Goal: Information Seeking & Learning: Compare options

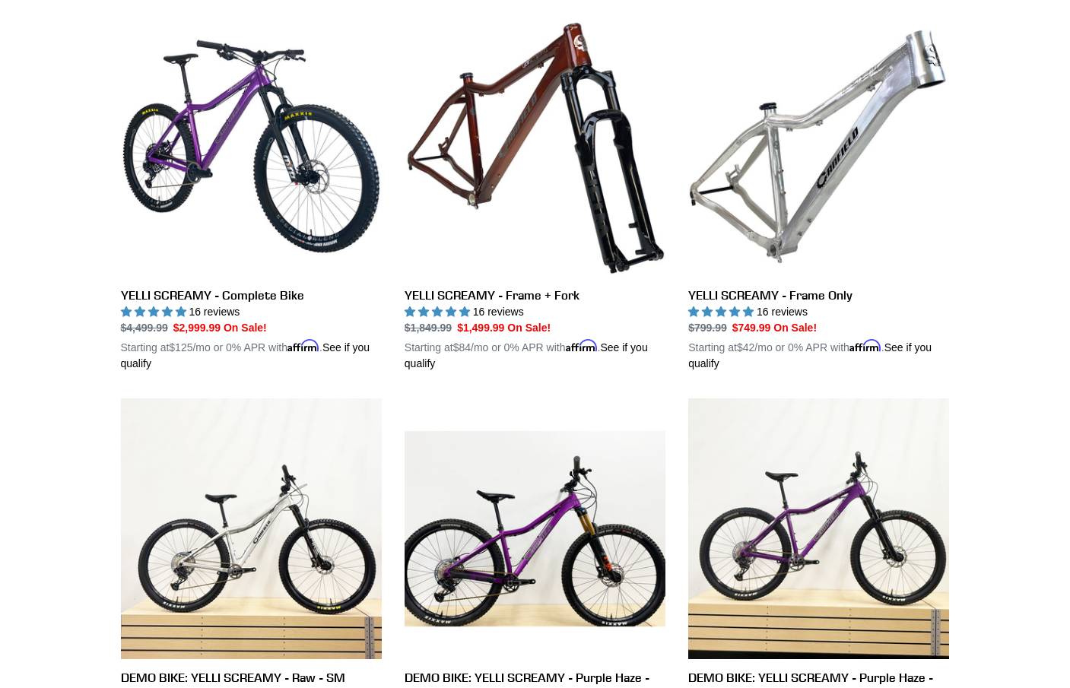
scroll to position [343, 0]
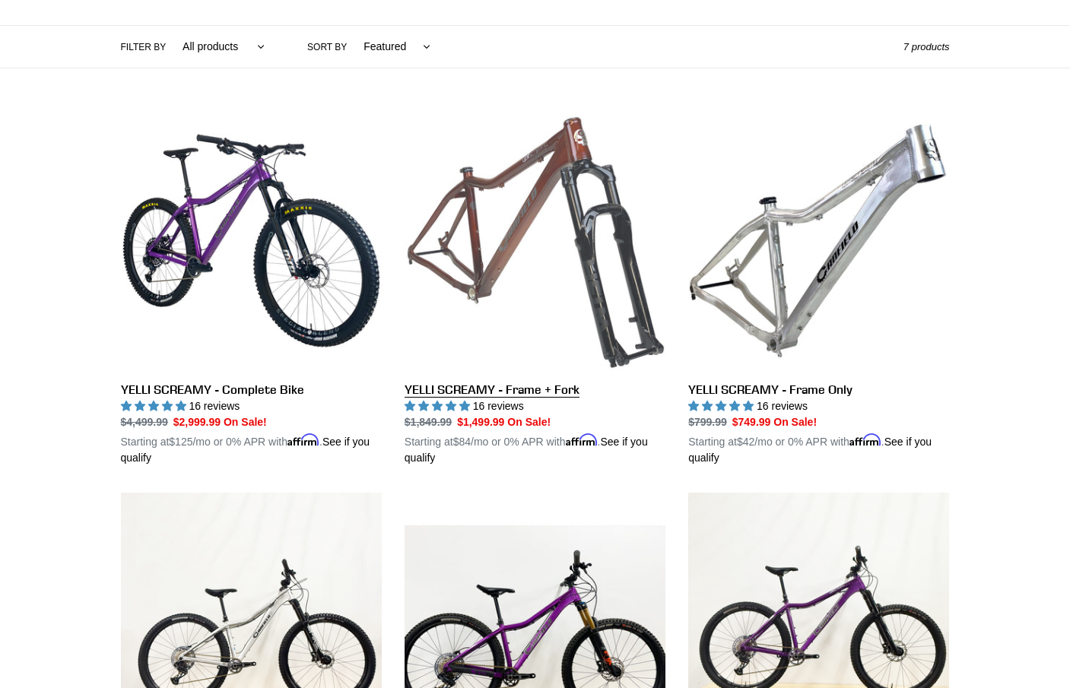
click at [602, 331] on link "YELLI SCREAMY - Frame + Fork" at bounding box center [535, 288] width 261 height 356
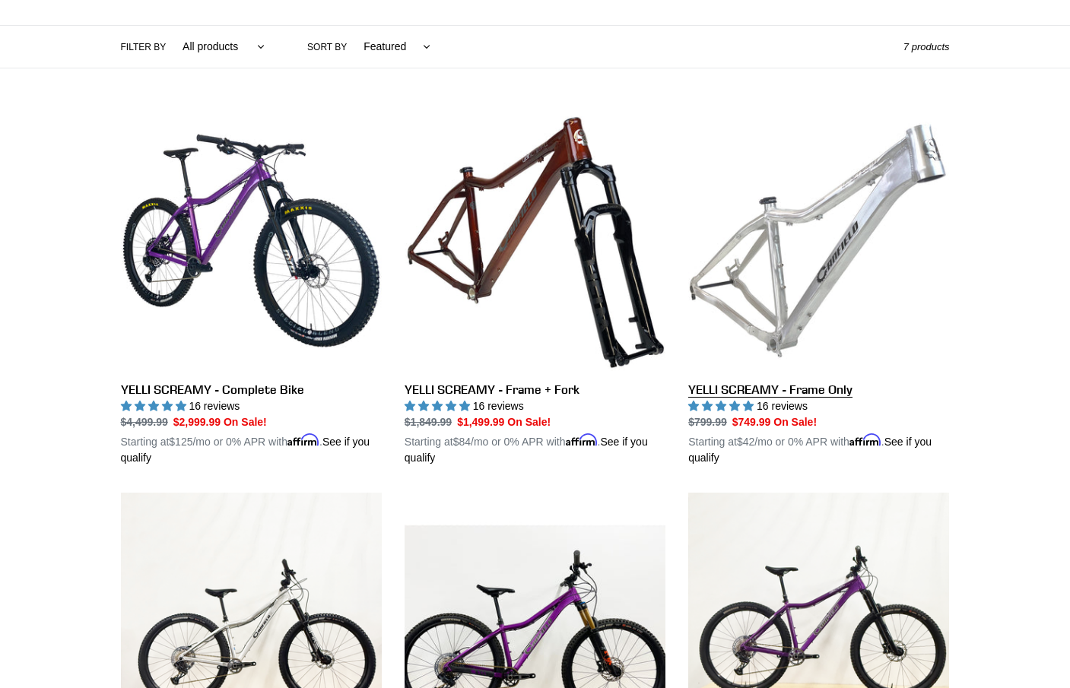
click at [792, 390] on link "YELLI SCREAMY - Frame Only" at bounding box center [818, 288] width 261 height 356
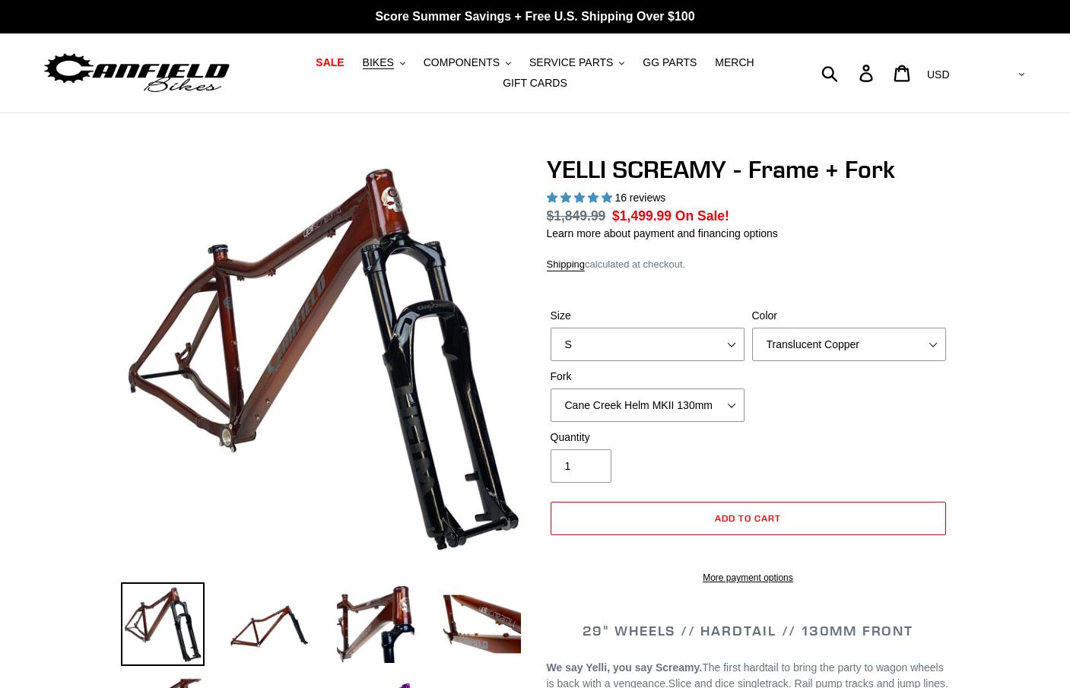
select select "highest-rating"
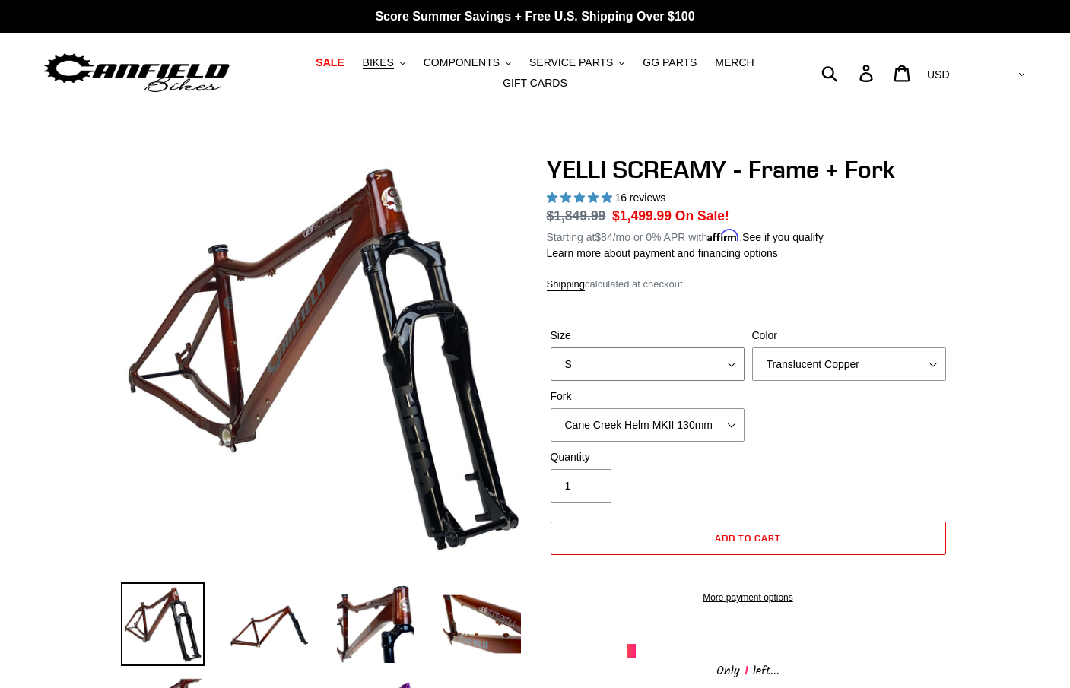
select select "M"
click at [808, 372] on select "Translucent Copper Purple Haze Raw" at bounding box center [849, 364] width 194 height 33
select select "Purple Haze"
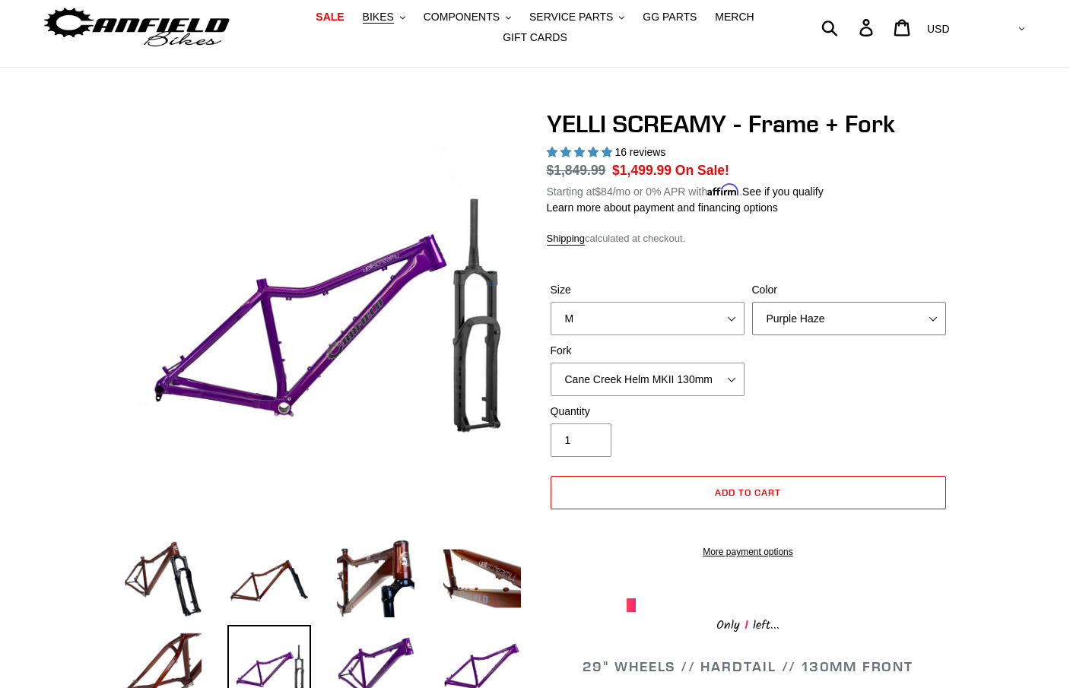
scroll to position [48, 0]
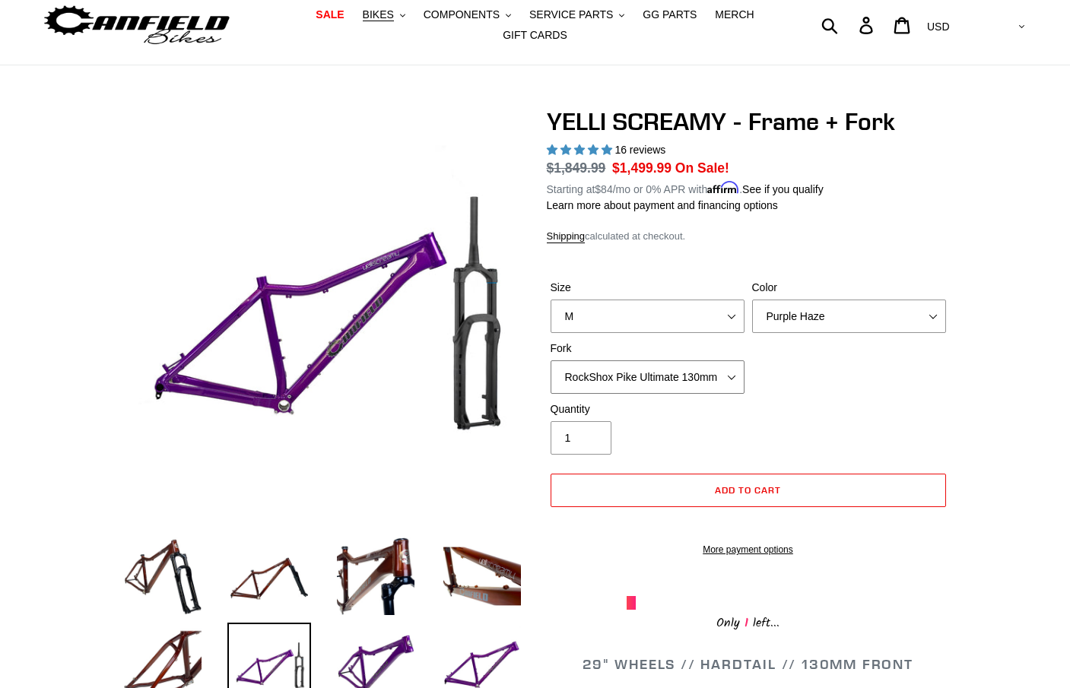
select select "Fox 34 SL Factory Grip X 130mm"
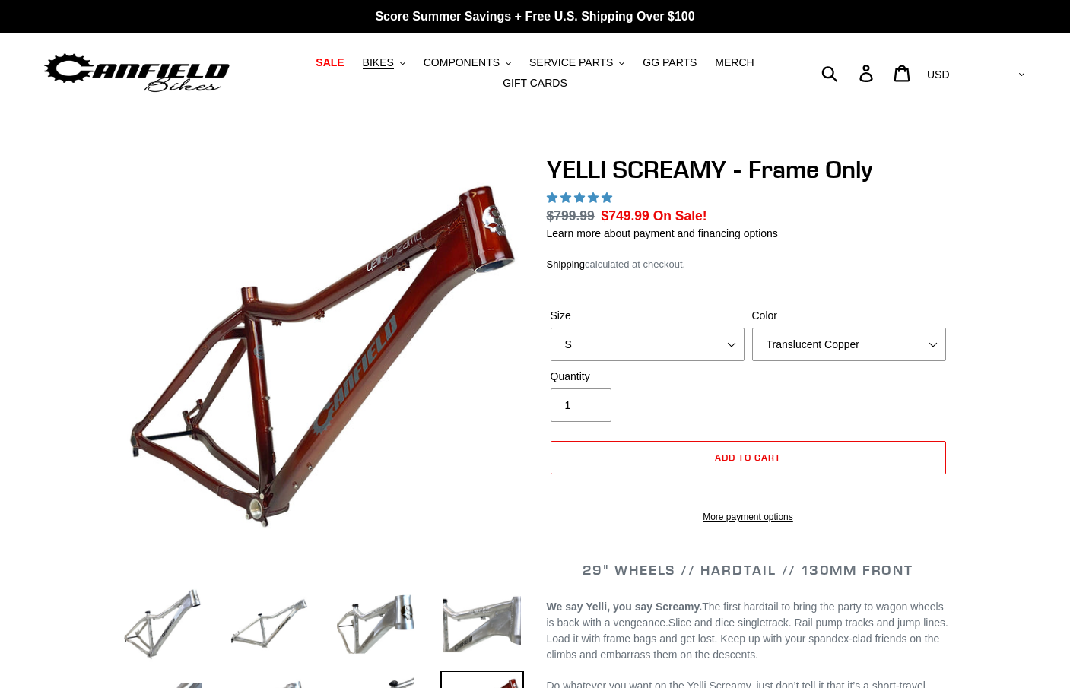
select select "highest-rating"
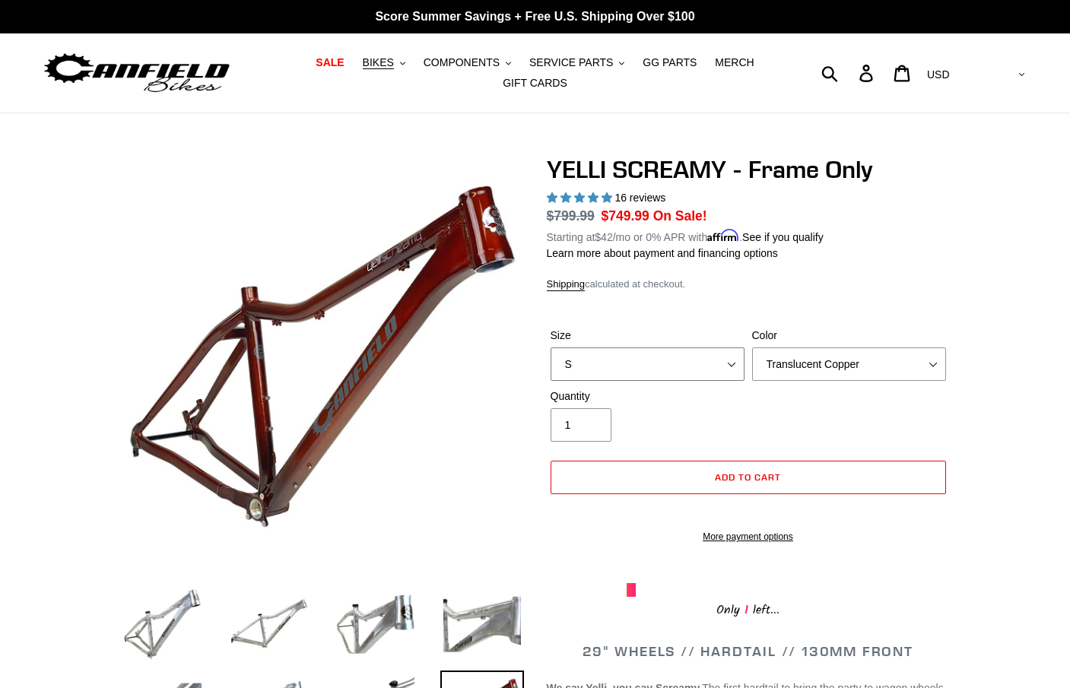
select select "M"
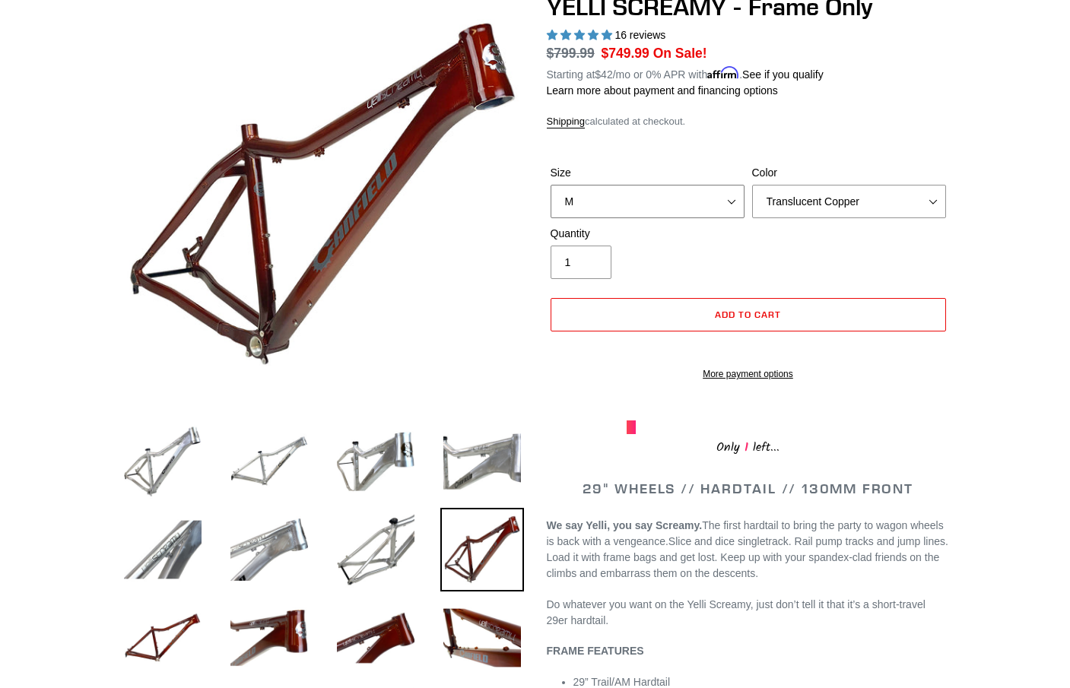
scroll to position [213, 0]
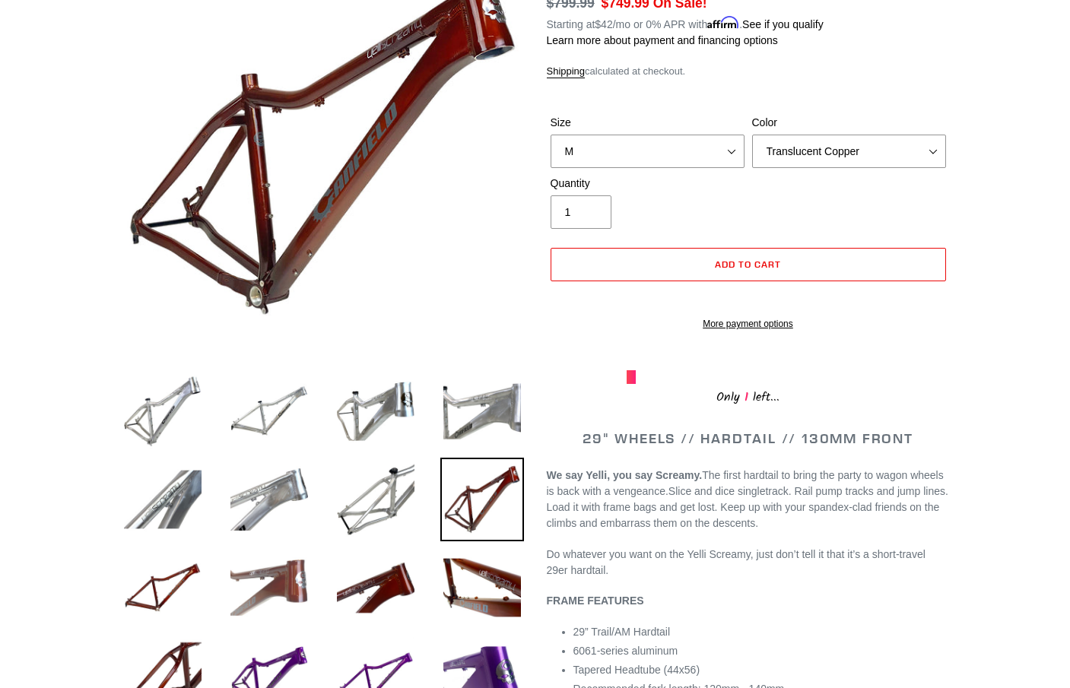
click at [263, 592] on img at bounding box center [269, 588] width 84 height 84
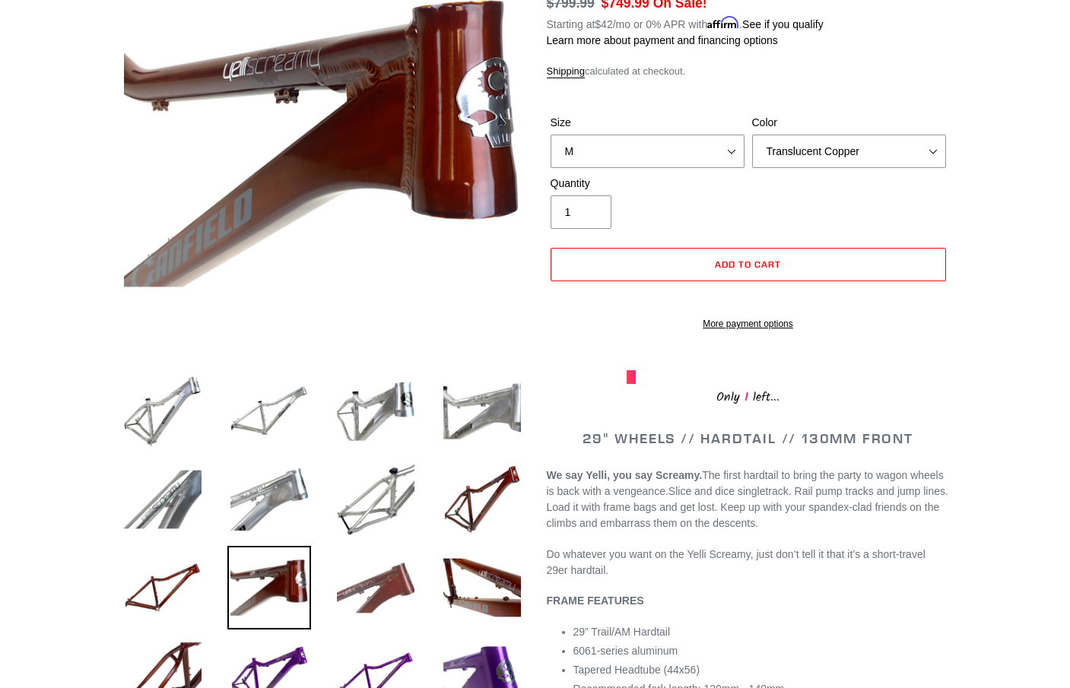
click at [376, 583] on img at bounding box center [376, 588] width 84 height 84
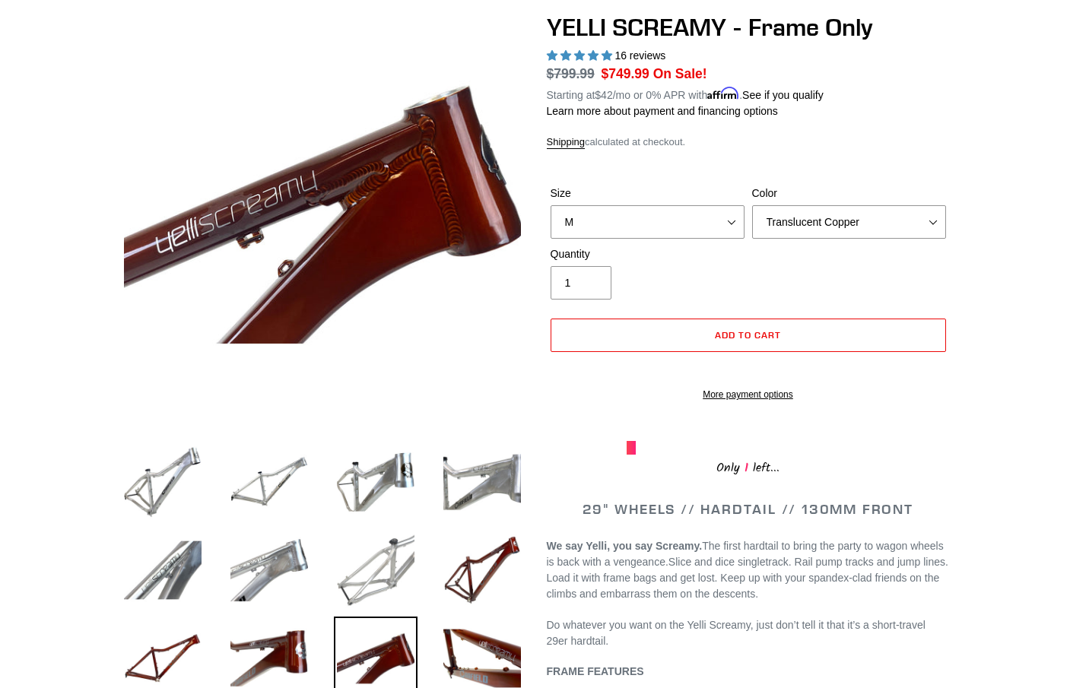
scroll to position [144, 0]
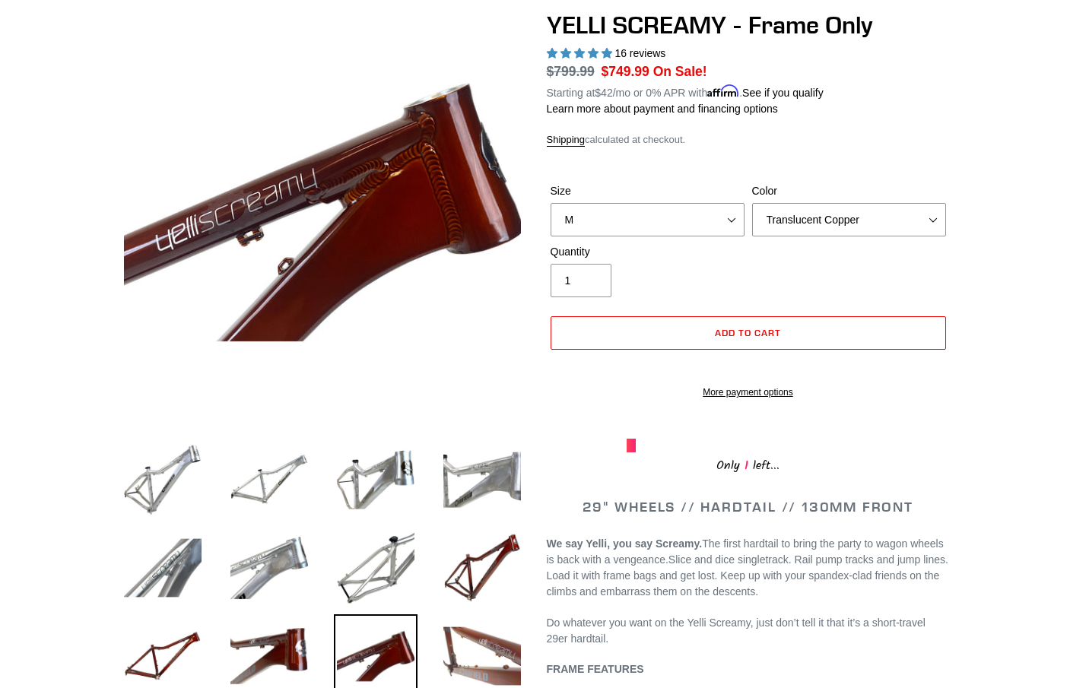
click at [480, 650] on img at bounding box center [482, 656] width 84 height 84
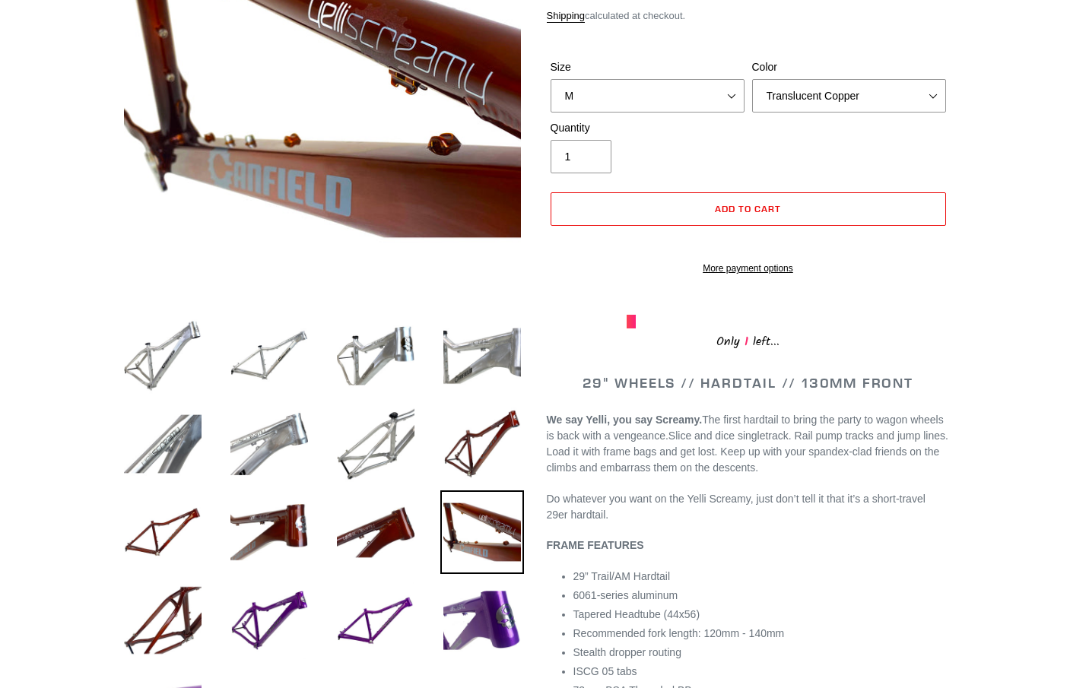
scroll to position [271, 0]
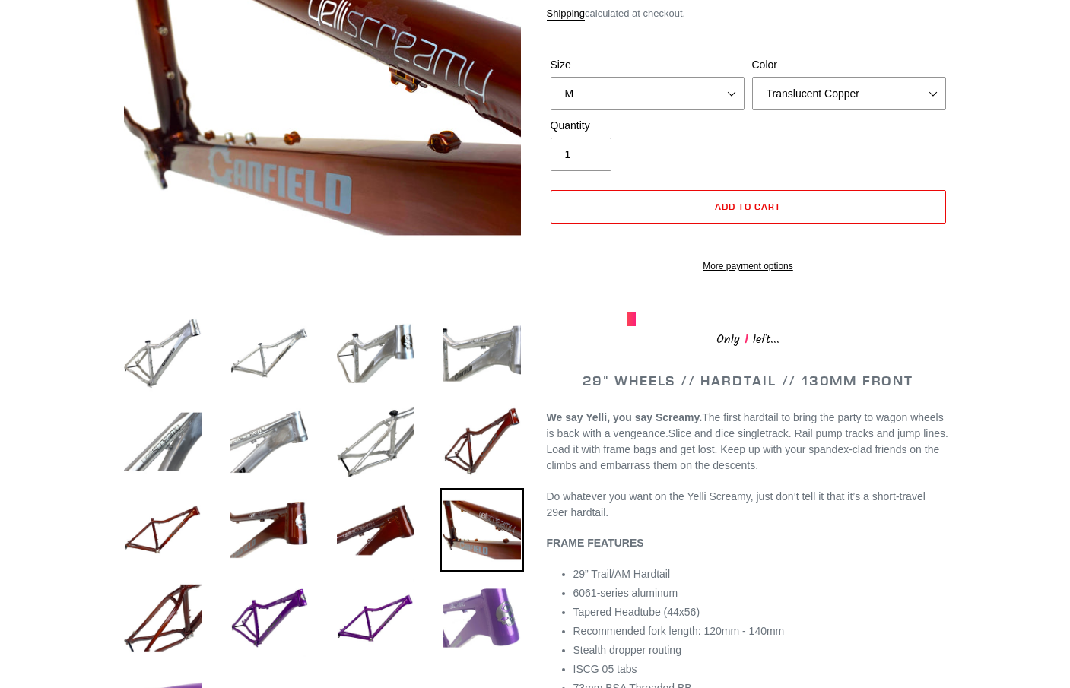
click at [506, 624] on img at bounding box center [482, 618] width 84 height 84
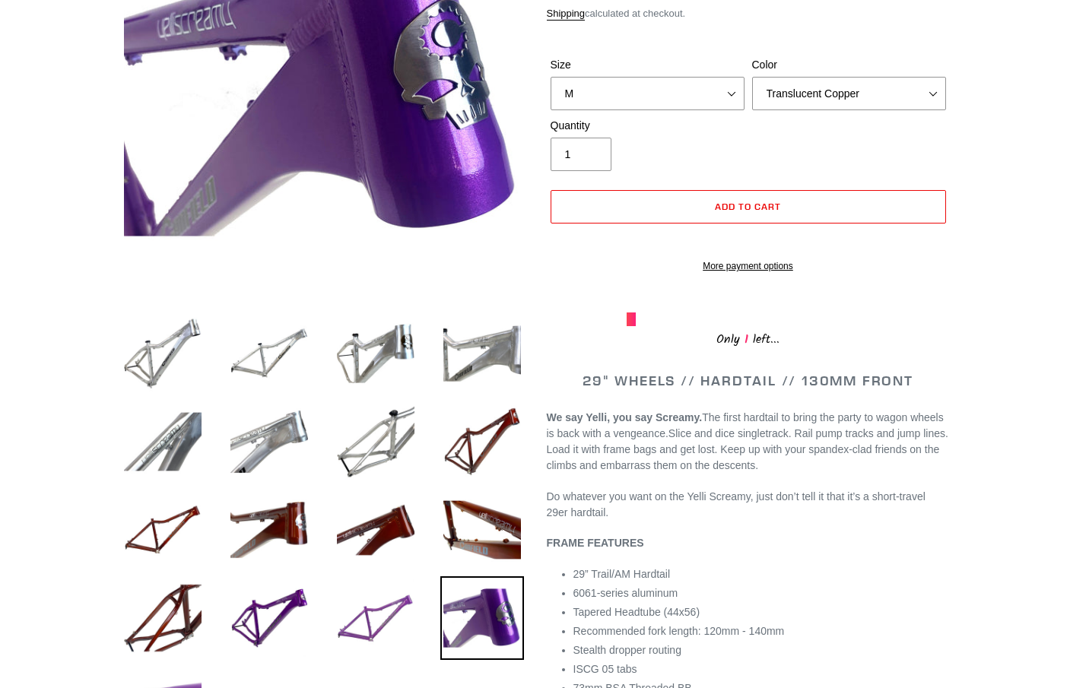
click at [381, 617] on img at bounding box center [376, 618] width 84 height 84
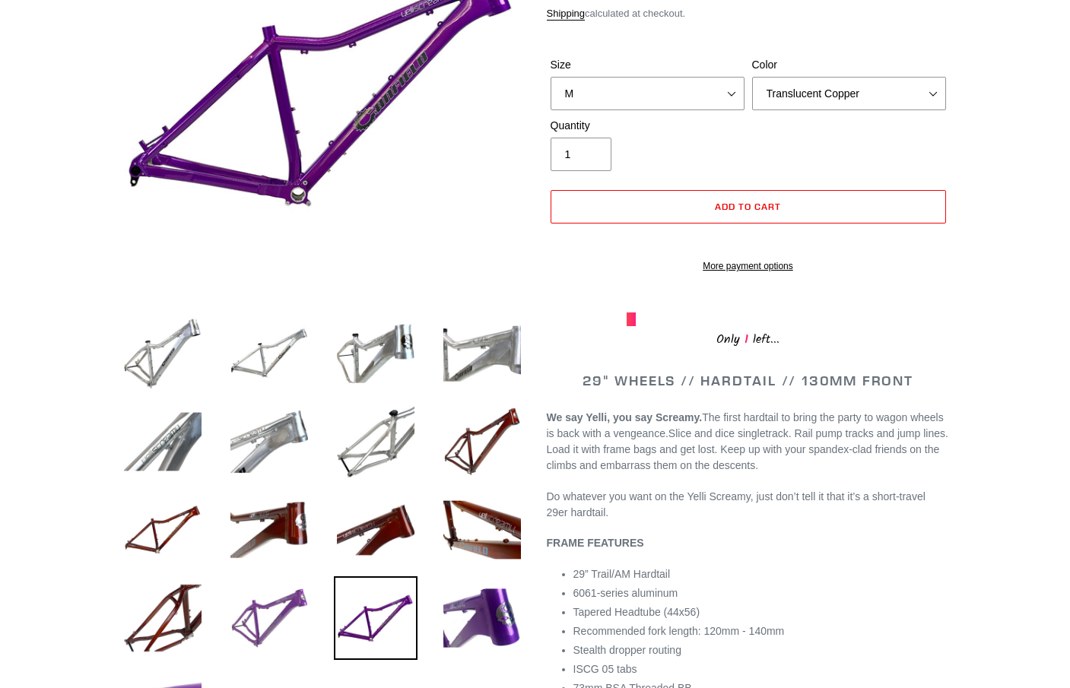
click at [291, 610] on img at bounding box center [269, 618] width 84 height 84
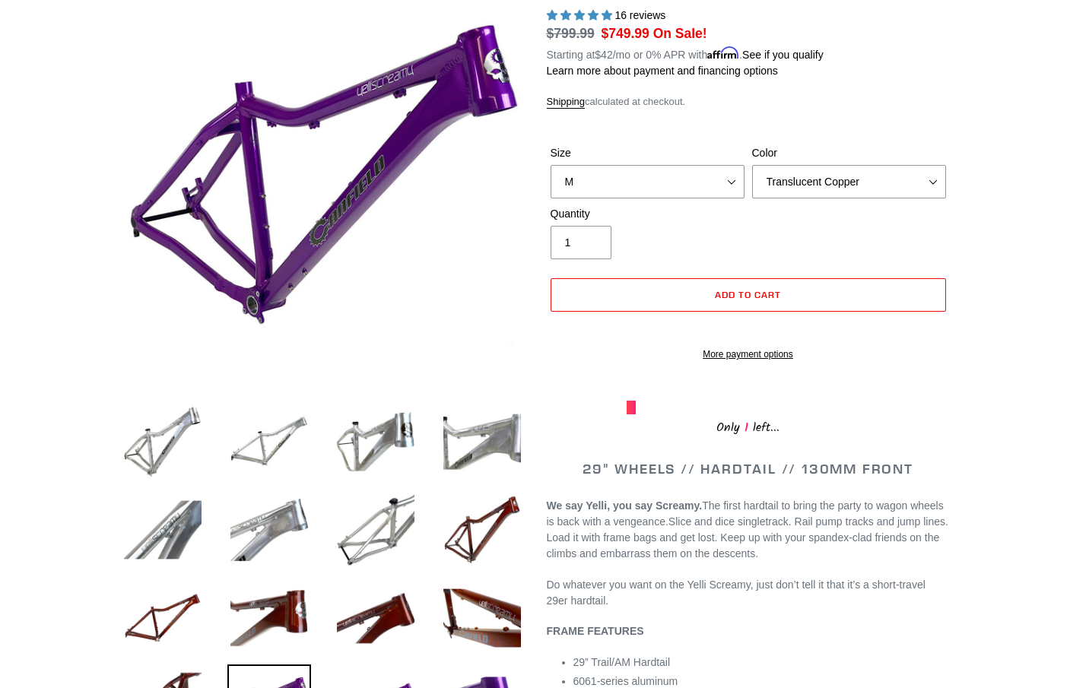
scroll to position [183, 0]
click at [352, 638] on img at bounding box center [376, 618] width 84 height 84
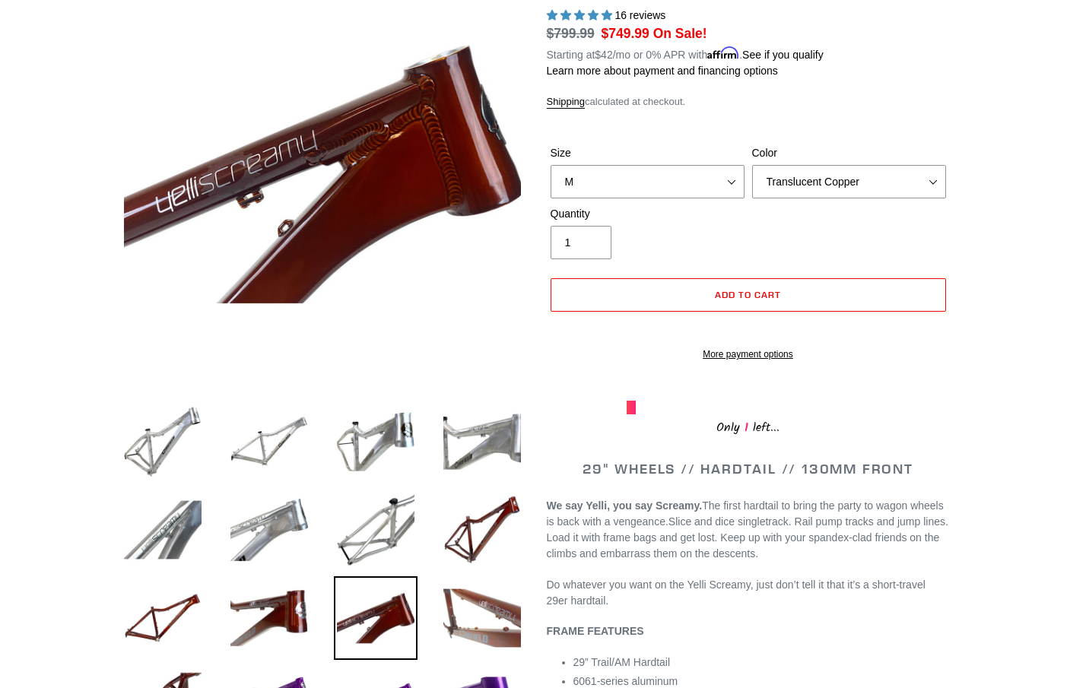
click at [465, 639] on img at bounding box center [482, 618] width 84 height 84
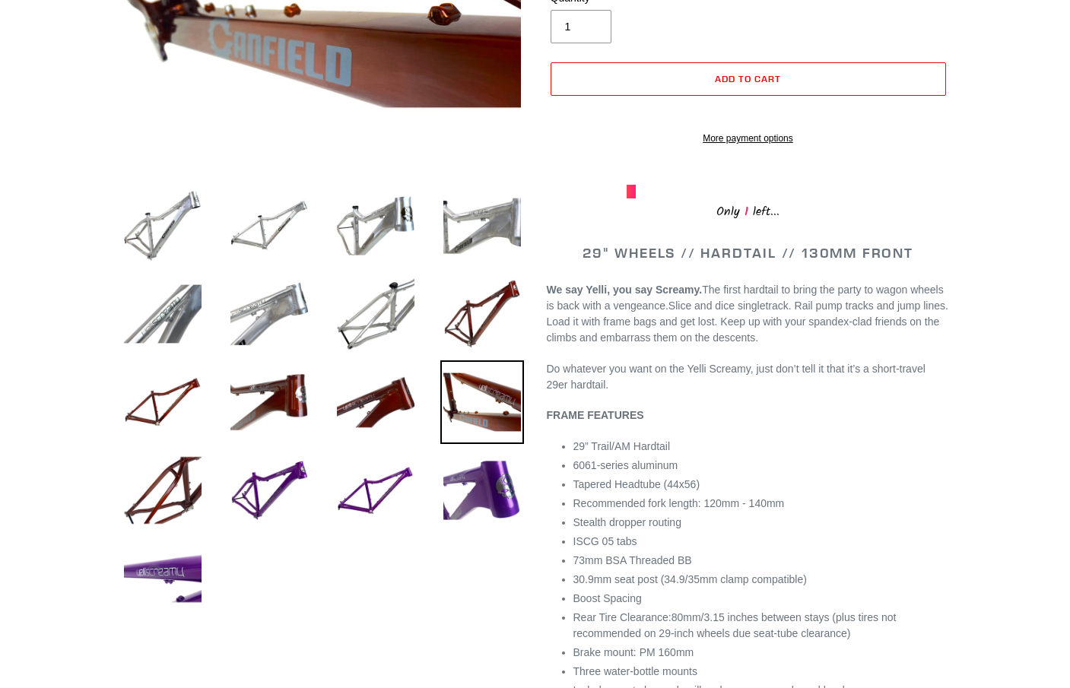
scroll to position [405, 0]
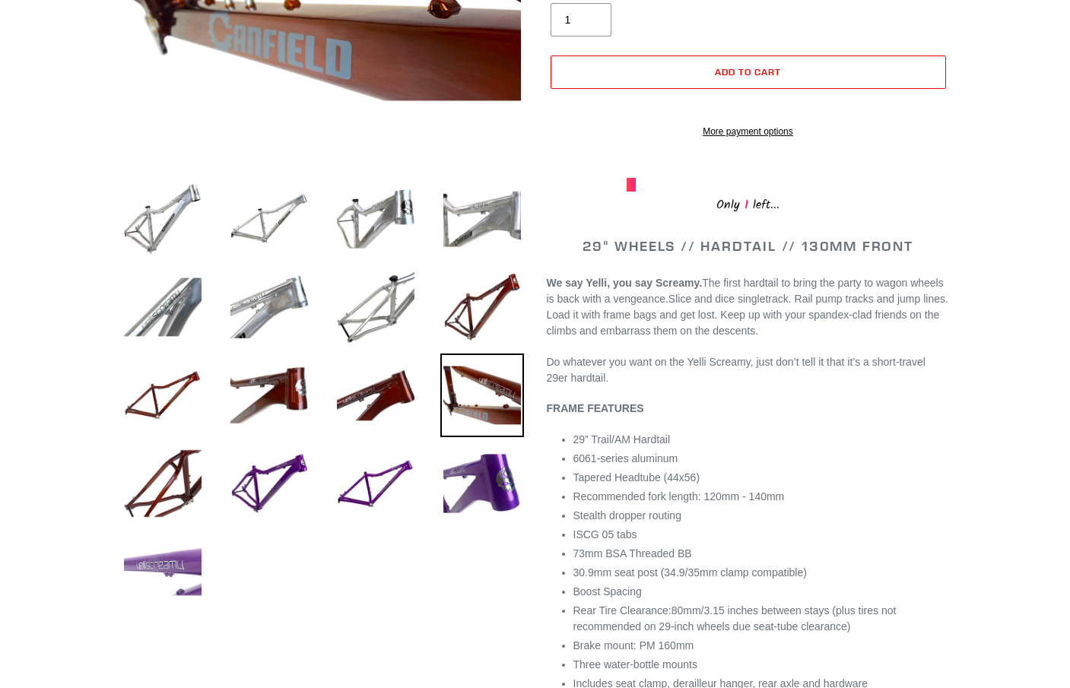
click at [167, 569] on img at bounding box center [163, 572] width 84 height 84
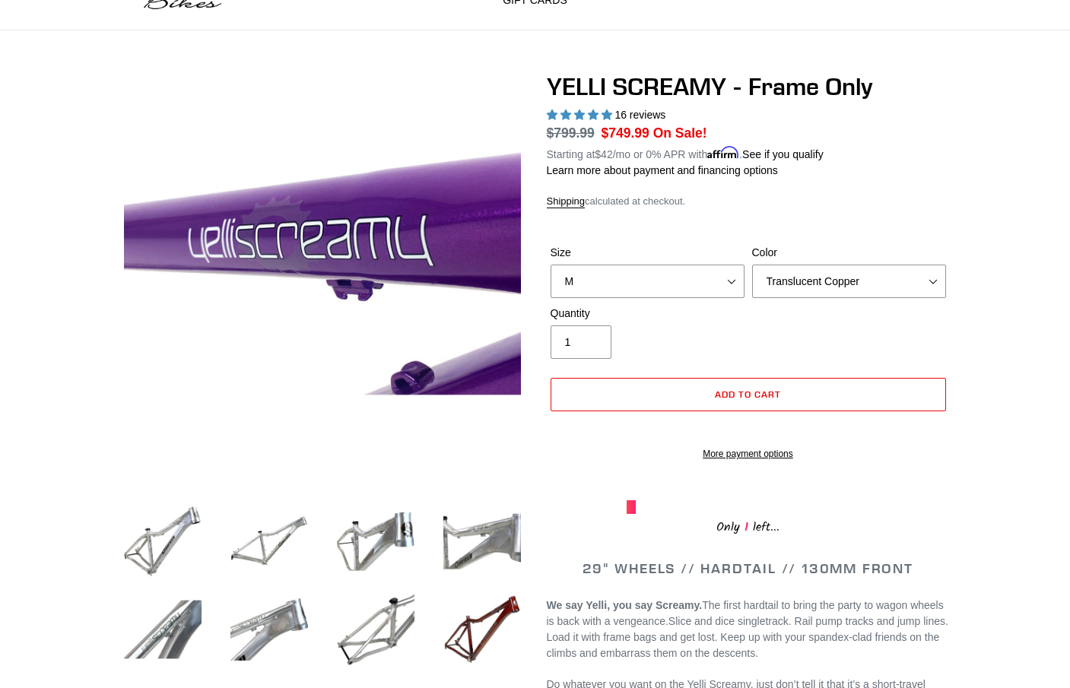
scroll to position [45, 0]
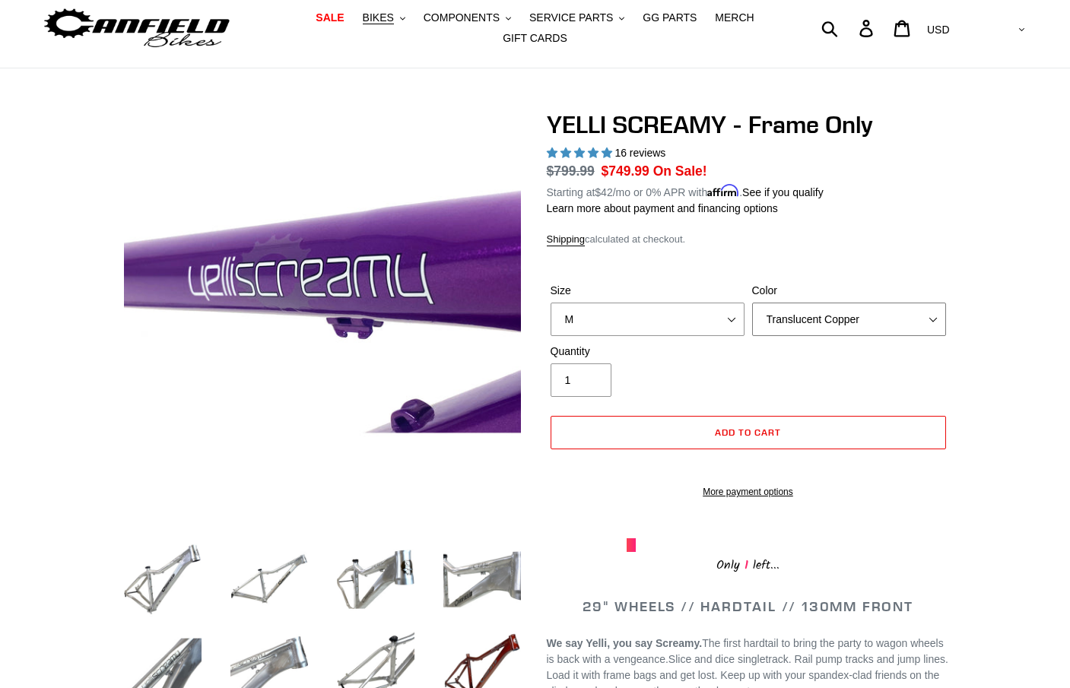
click at [817, 307] on select "Translucent Copper Purple Haze Raw" at bounding box center [849, 319] width 194 height 33
select select "Purple Haze"
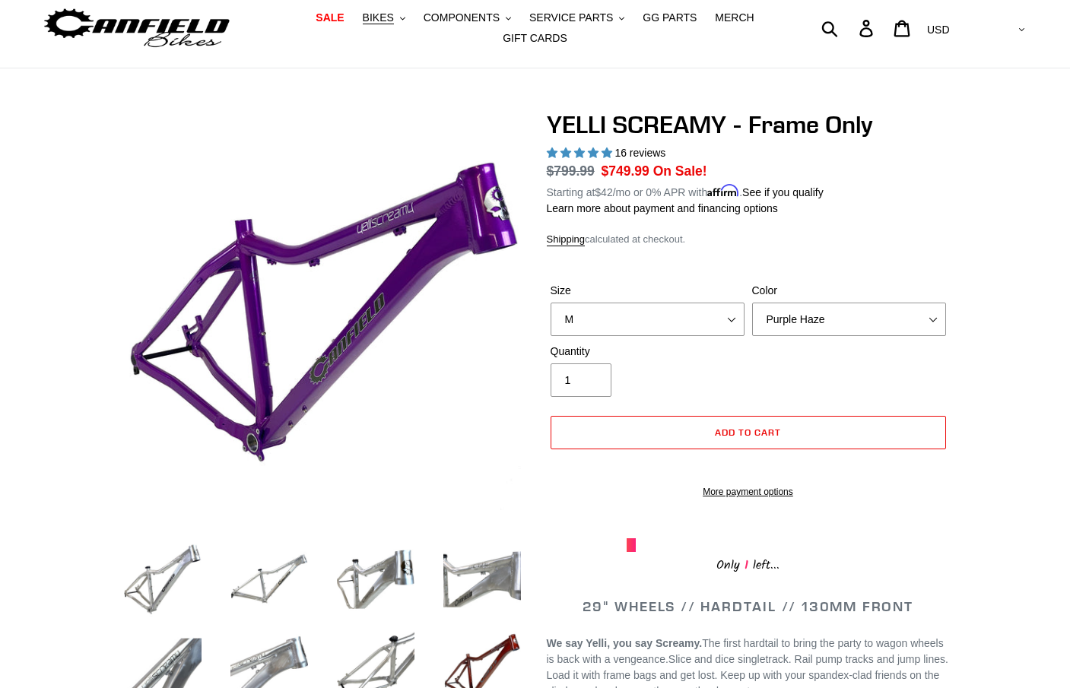
click at [735, 357] on div "Quantity 1" at bounding box center [648, 370] width 202 height 53
